Goal: Task Accomplishment & Management: Manage account settings

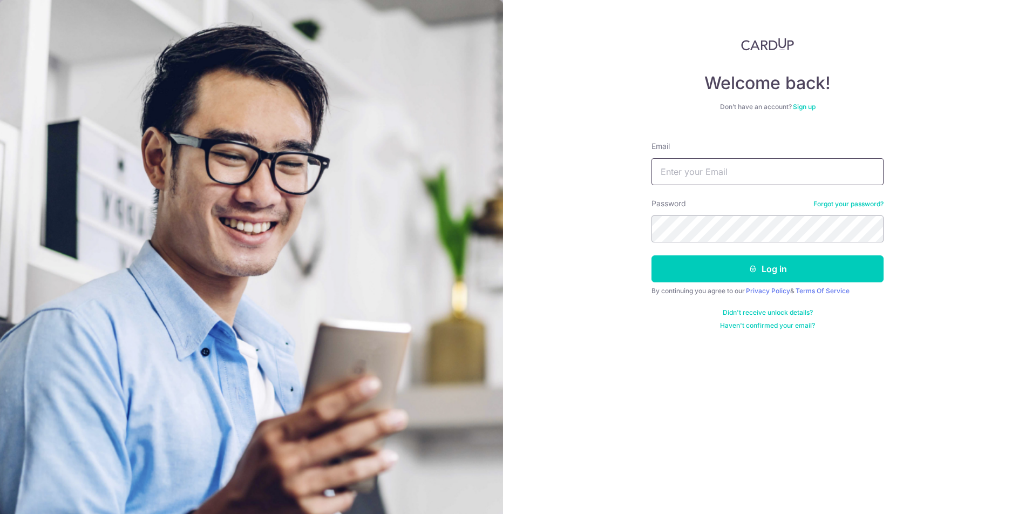
type input "[EMAIL_ADDRESS][DOMAIN_NAME]"
click at [695, 268] on button "Log in" at bounding box center [768, 268] width 232 height 27
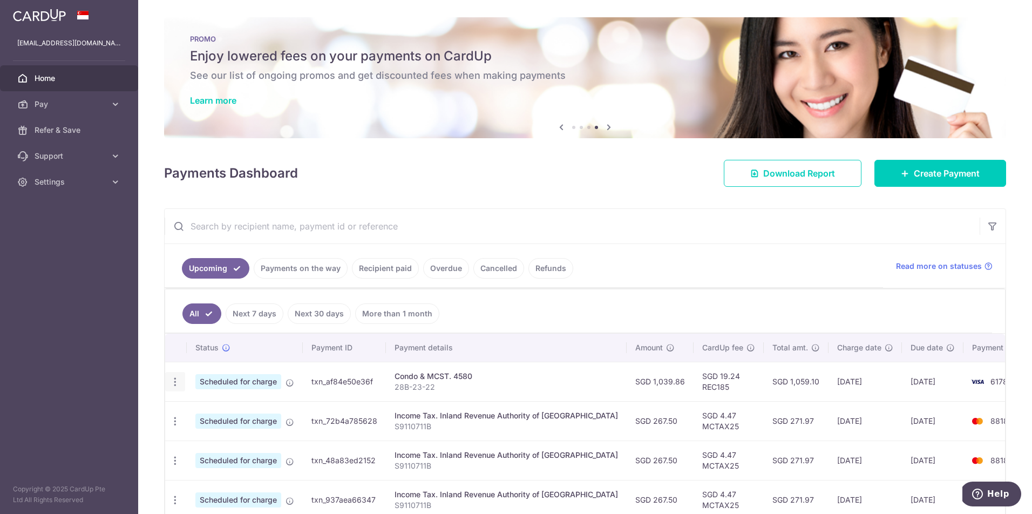
click at [174, 377] on icon "button" at bounding box center [174, 381] width 11 height 11
click at [188, 409] on link "Update payment" at bounding box center [222, 411] width 112 height 26
radio input "true"
type input "1,039.86"
type input "[DATE]"
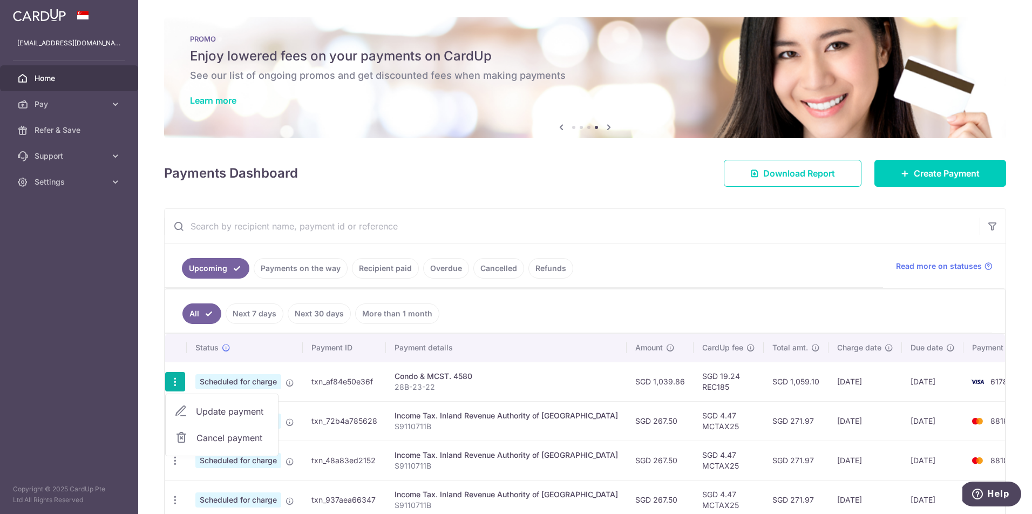
type input "28B-23-22"
type input "REC185"
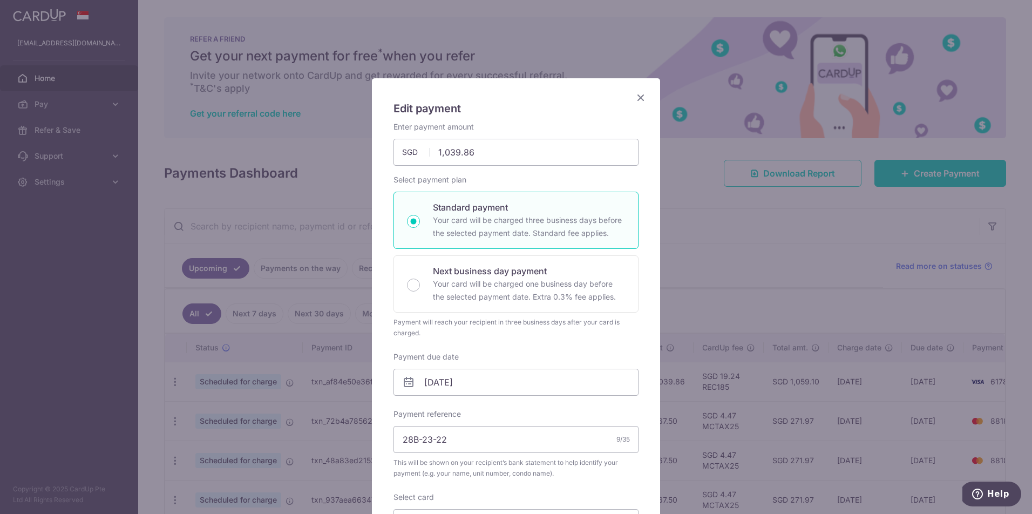
click at [644, 98] on icon "Close" at bounding box center [640, 97] width 13 height 13
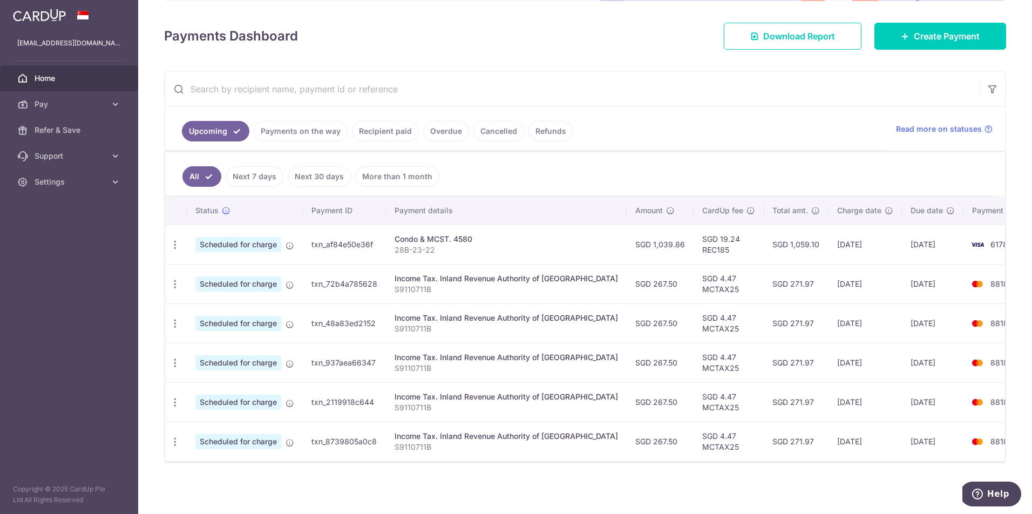
scroll to position [137, 0]
